Goal: Use online tool/utility: Utilize a website feature to perform a specific function

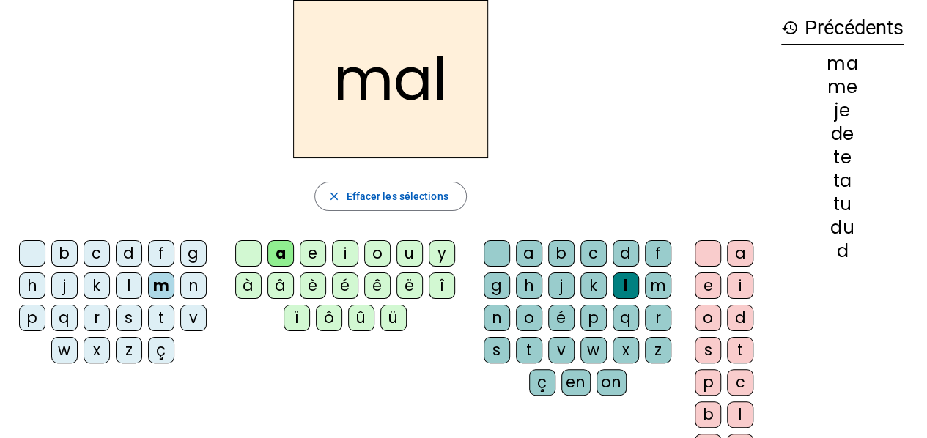
scroll to position [64, 0]
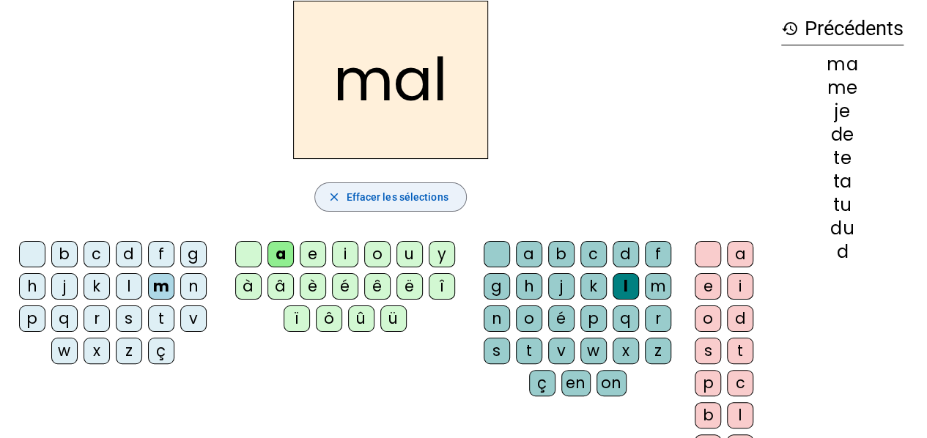
click at [415, 194] on span "Effacer les sélections" at bounding box center [397, 197] width 102 height 18
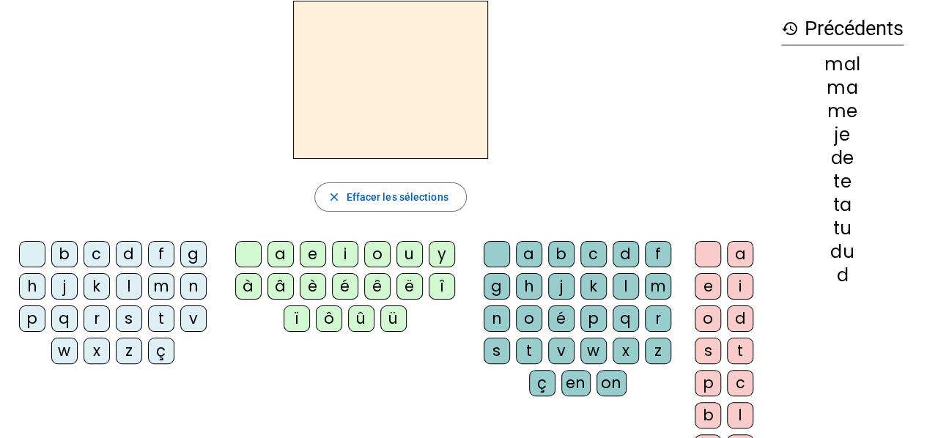
click at [341, 253] on div "i" at bounding box center [345, 254] width 26 height 26
click at [617, 286] on div "l" at bounding box center [625, 286] width 26 height 26
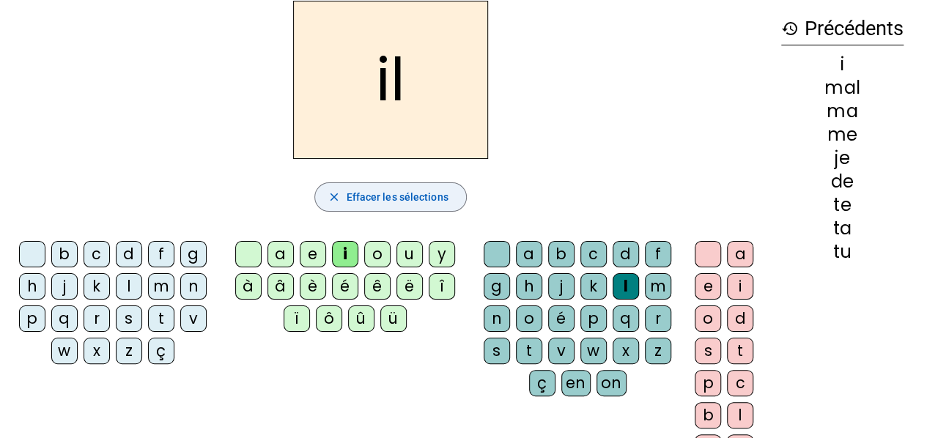
click at [160, 278] on div "m" at bounding box center [161, 286] width 26 height 26
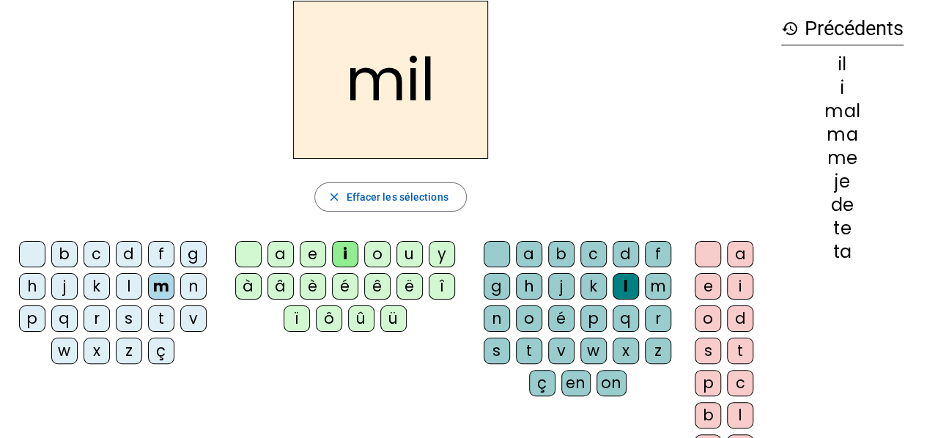
click at [281, 249] on div "a" at bounding box center [280, 254] width 26 height 26
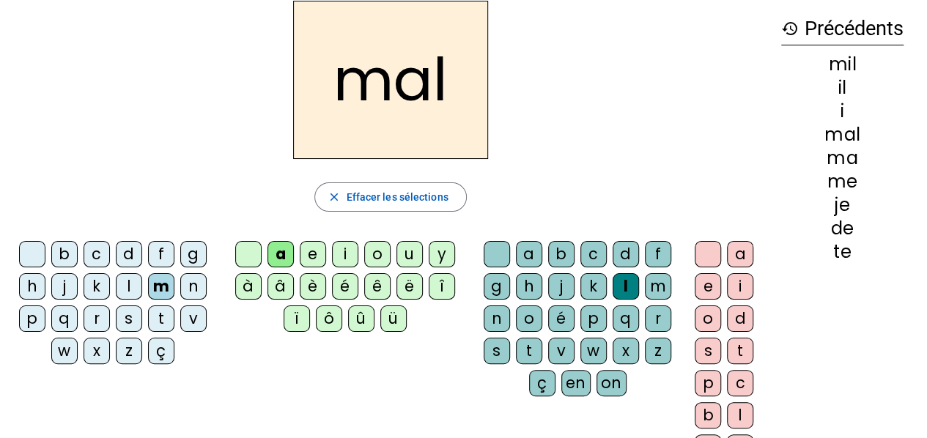
click at [488, 257] on div at bounding box center [497, 254] width 26 height 26
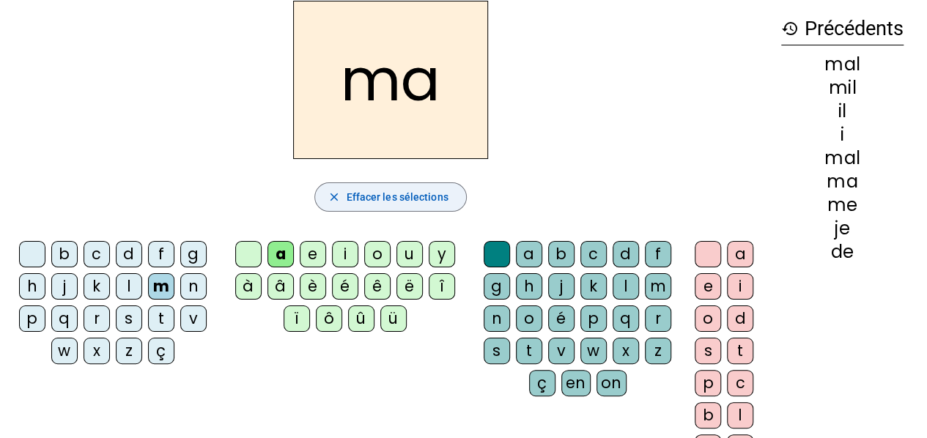
click at [129, 286] on div "l" at bounding box center [129, 286] width 26 height 26
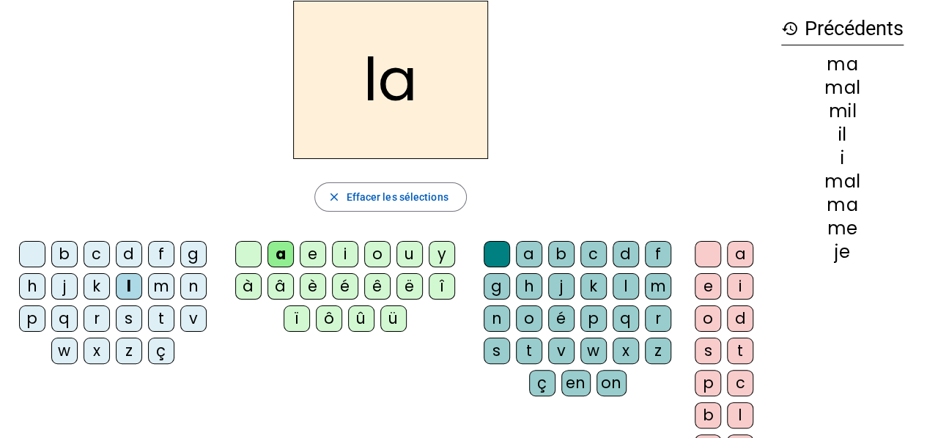
click at [404, 252] on div "u" at bounding box center [409, 254] width 26 height 26
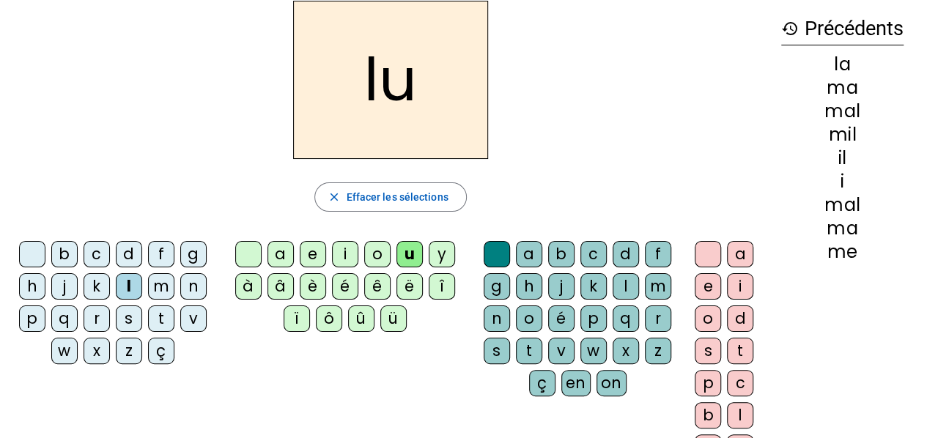
click at [128, 253] on div "d" at bounding box center [129, 254] width 26 height 26
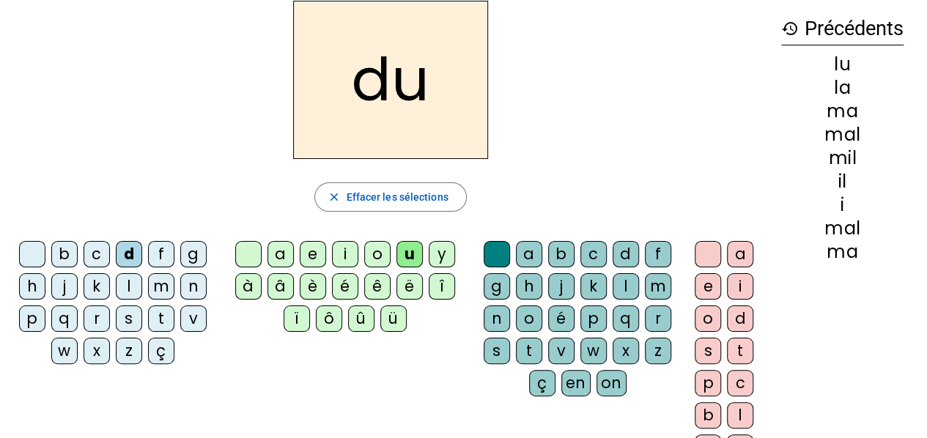
click at [158, 316] on div "t" at bounding box center [161, 319] width 26 height 26
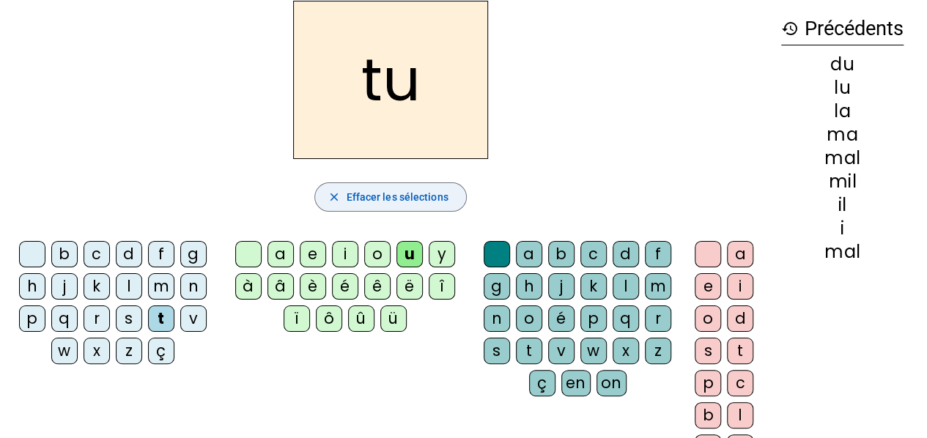
click at [314, 253] on div "e" at bounding box center [313, 254] width 26 height 26
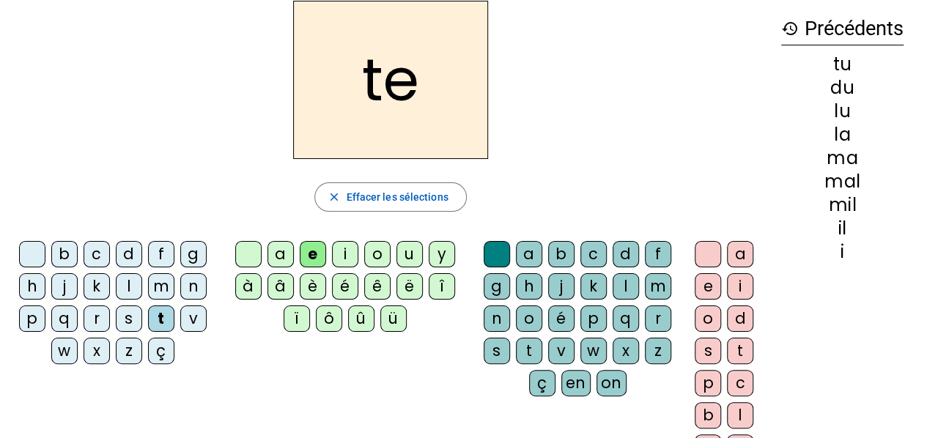
click at [127, 258] on div "d" at bounding box center [129, 254] width 26 height 26
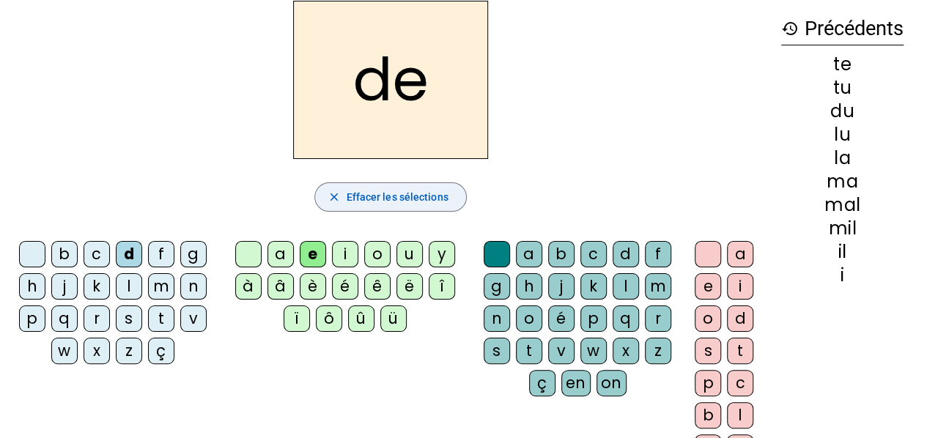
click at [70, 282] on div "j" at bounding box center [64, 286] width 26 height 26
